Goal: Task Accomplishment & Management: Manage account settings

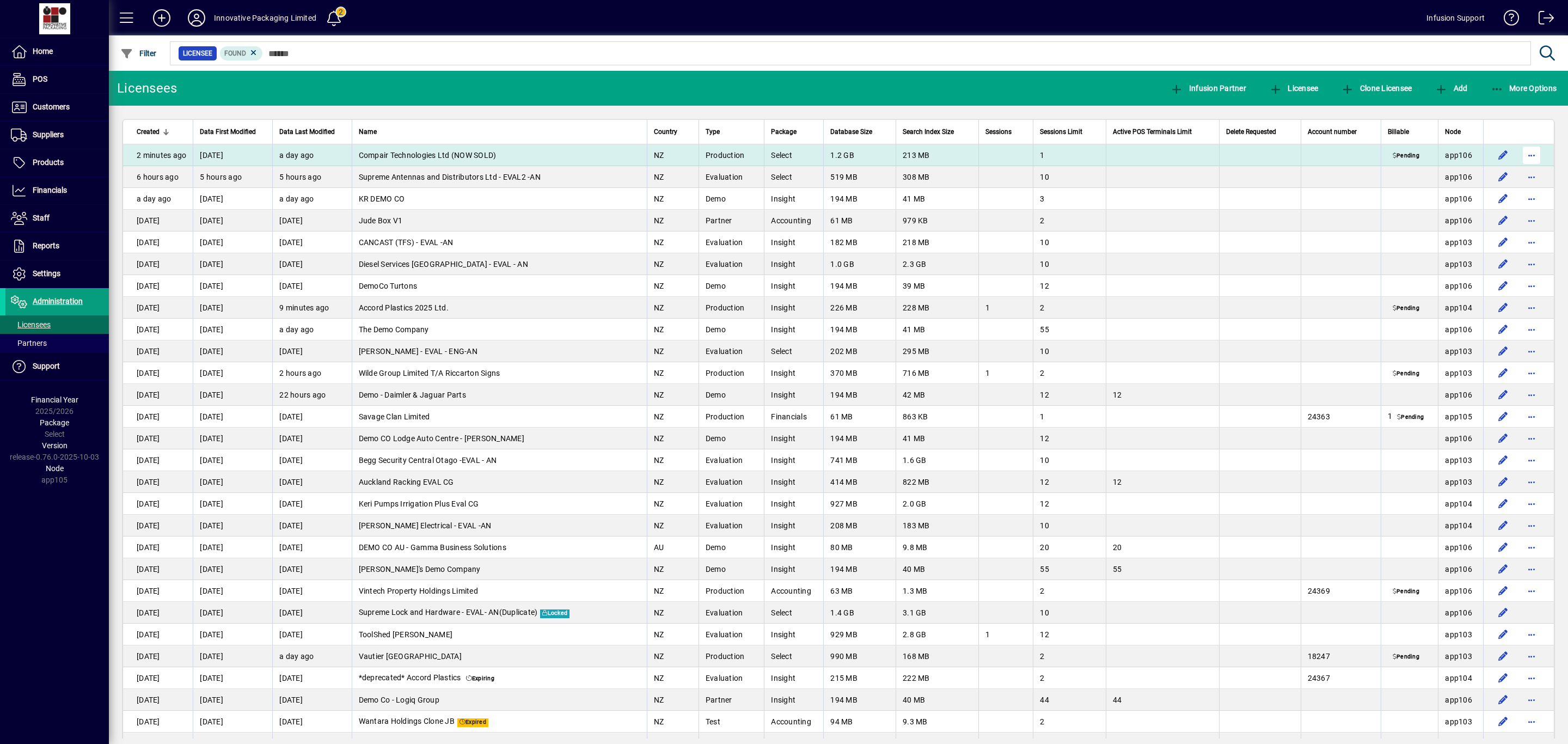
click at [1518, 152] on span "button" at bounding box center [1531, 155] width 26 height 26
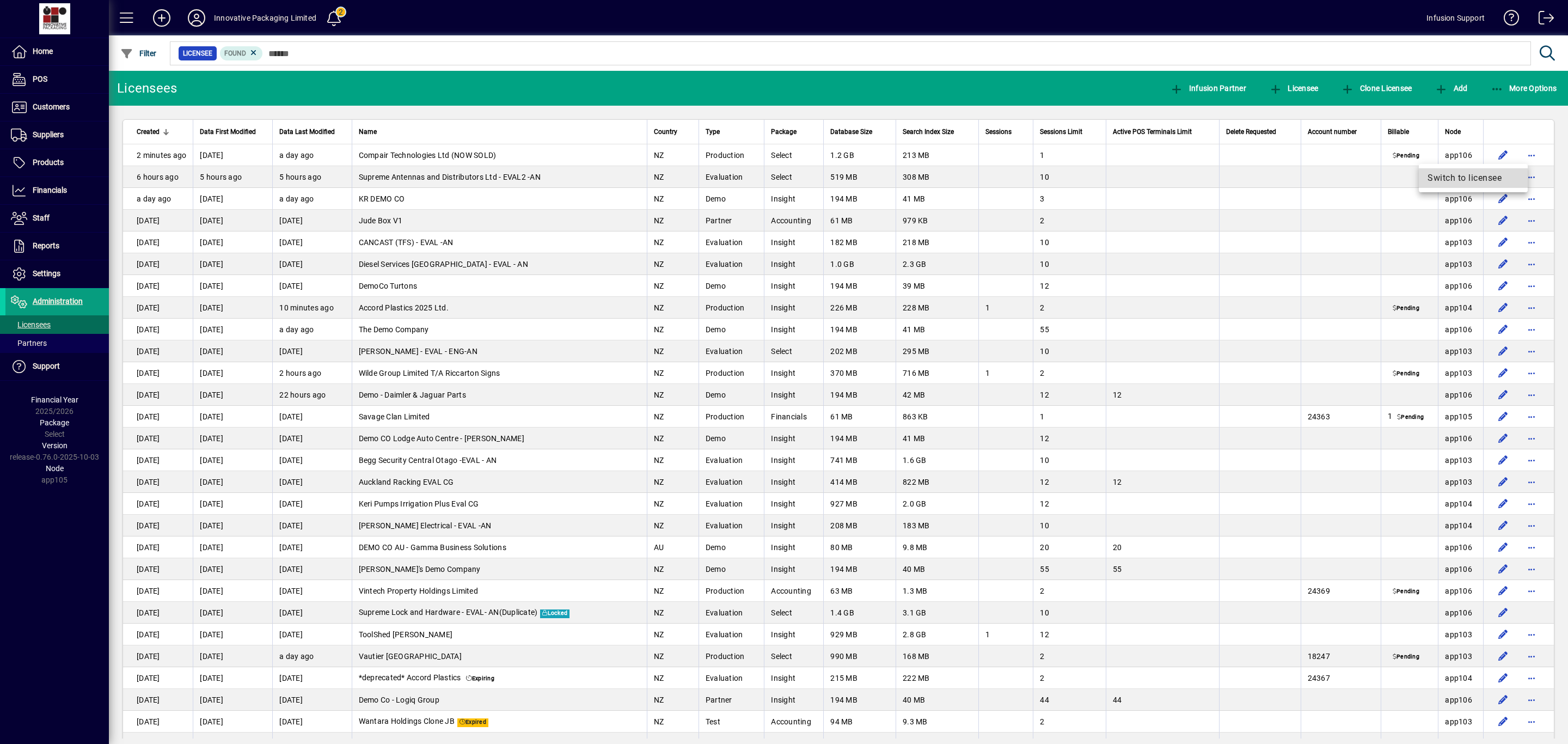
click at [1456, 180] on span "Switch to licensee" at bounding box center [1473, 178] width 91 height 13
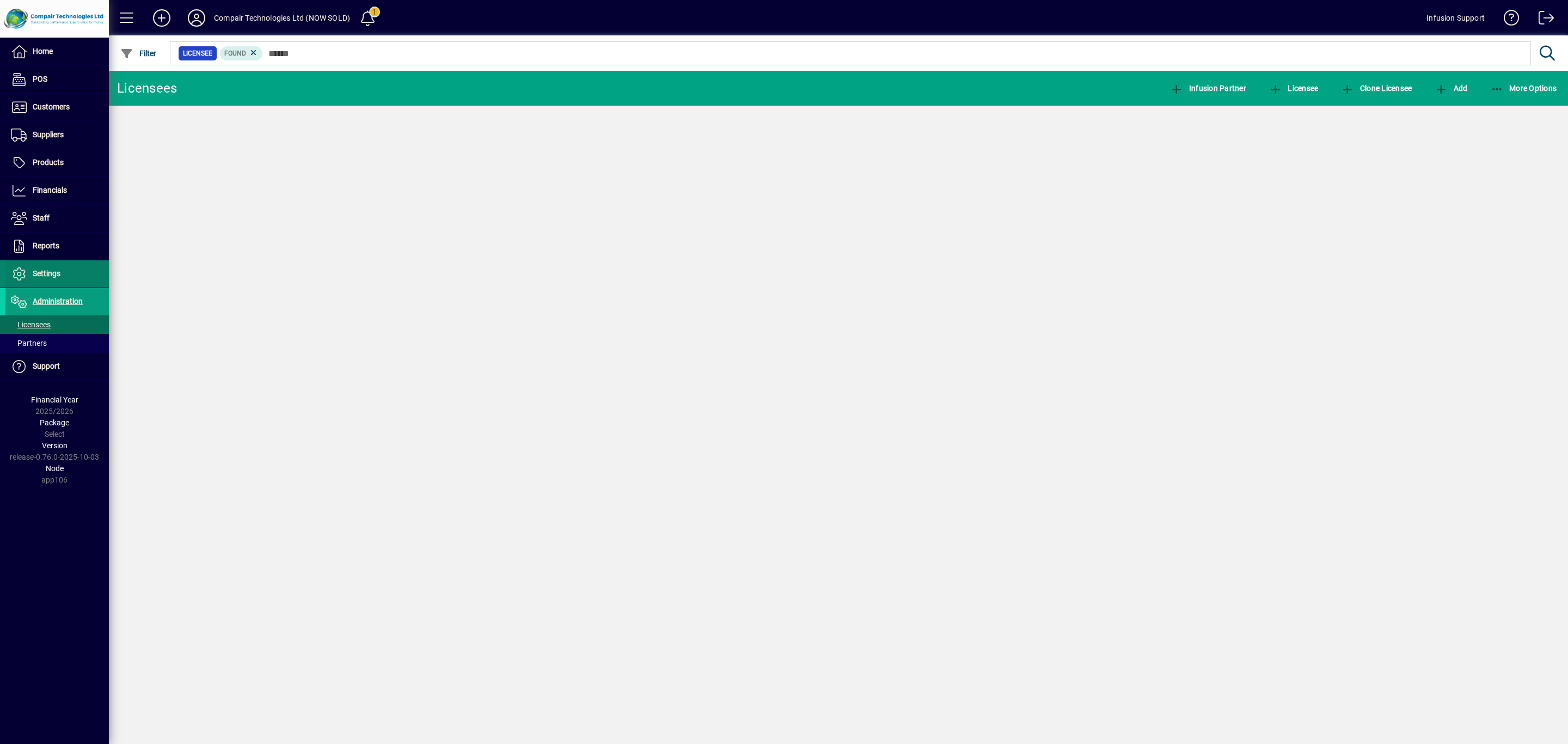
click at [46, 274] on span "Settings" at bounding box center [46, 273] width 28 height 8
